Goal: Complete application form

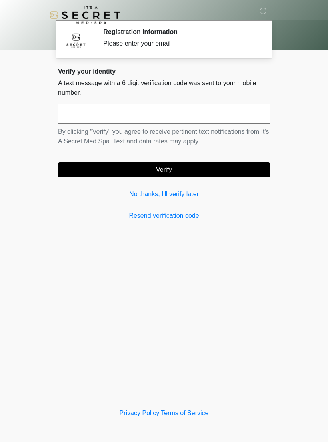
click at [248, 109] on input "text" at bounding box center [164, 114] width 212 height 20
type input "******"
click at [246, 164] on button "Verify" at bounding box center [164, 169] width 212 height 15
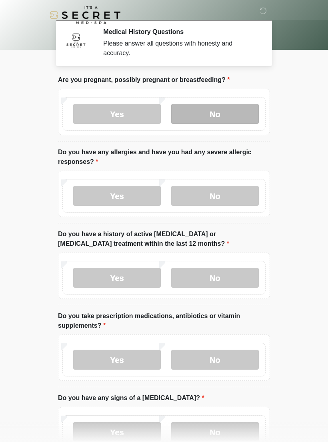
click at [231, 116] on label "No" at bounding box center [215, 114] width 88 height 20
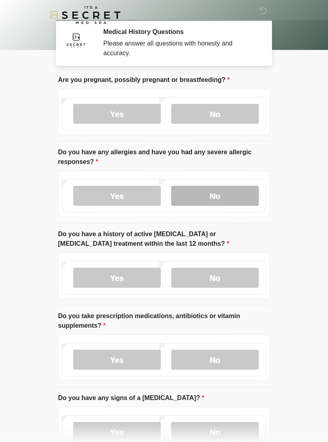
click at [235, 196] on label "No" at bounding box center [215, 196] width 88 height 20
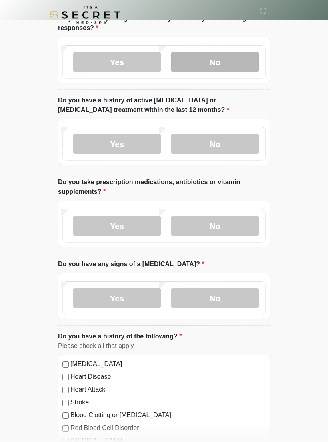
scroll to position [134, 0]
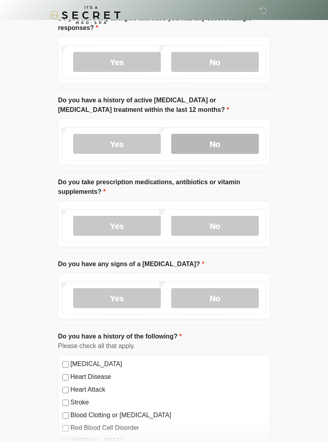
click at [250, 138] on label "No" at bounding box center [215, 144] width 88 height 20
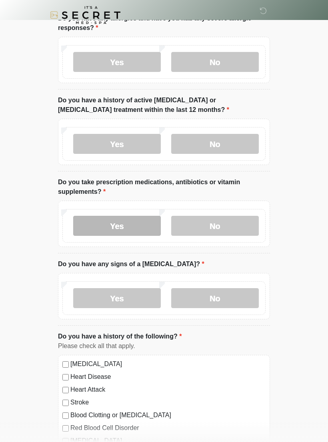
click at [142, 225] on label "Yes" at bounding box center [117, 226] width 88 height 20
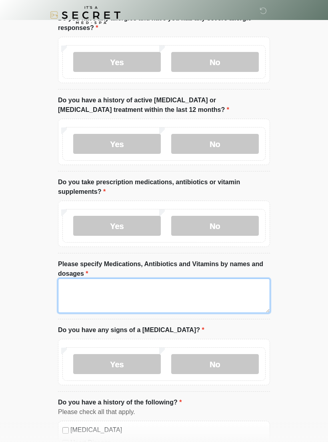
click at [145, 288] on textarea "Please specify Medications, Antibiotics and Vitamins by names and dosages" at bounding box center [164, 296] width 212 height 34
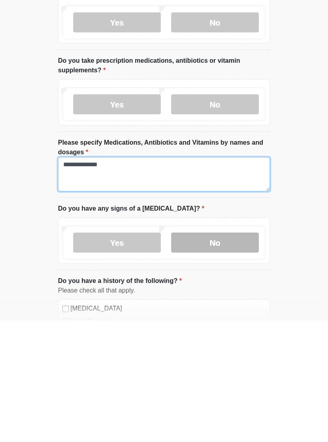
type textarea "**********"
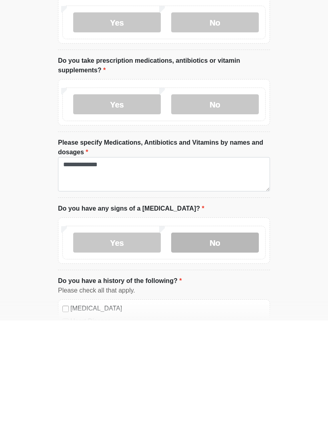
click at [244, 354] on label "No" at bounding box center [215, 364] width 88 height 20
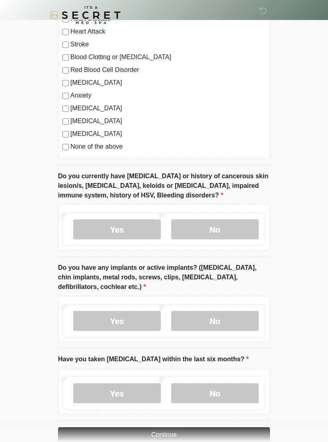
scroll to position [588, 0]
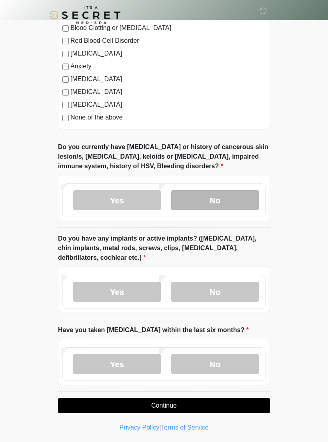
click at [244, 199] on label "No" at bounding box center [215, 200] width 88 height 20
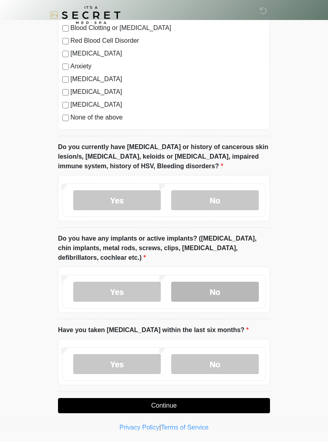
click at [216, 286] on label "No" at bounding box center [215, 292] width 88 height 20
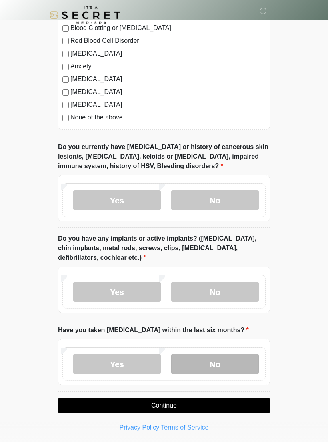
click at [234, 360] on label "No" at bounding box center [215, 364] width 88 height 20
click at [211, 398] on button "Continue" at bounding box center [164, 405] width 212 height 15
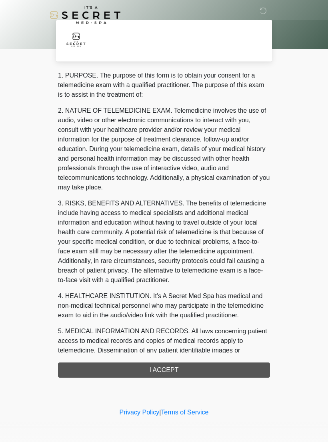
scroll to position [0, 0]
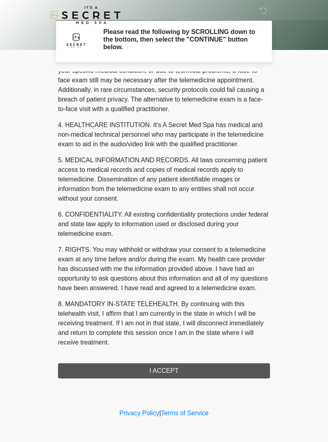
click at [187, 368] on button "I ACCEPT" at bounding box center [164, 371] width 212 height 15
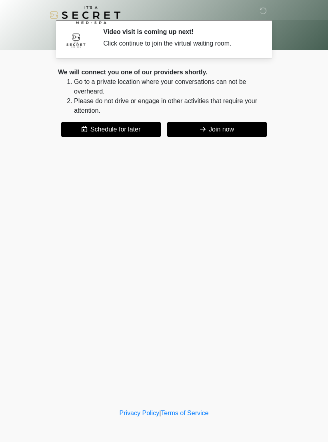
click at [234, 130] on button "Join now" at bounding box center [217, 129] width 100 height 15
